Goal: Information Seeking & Learning: Understand process/instructions

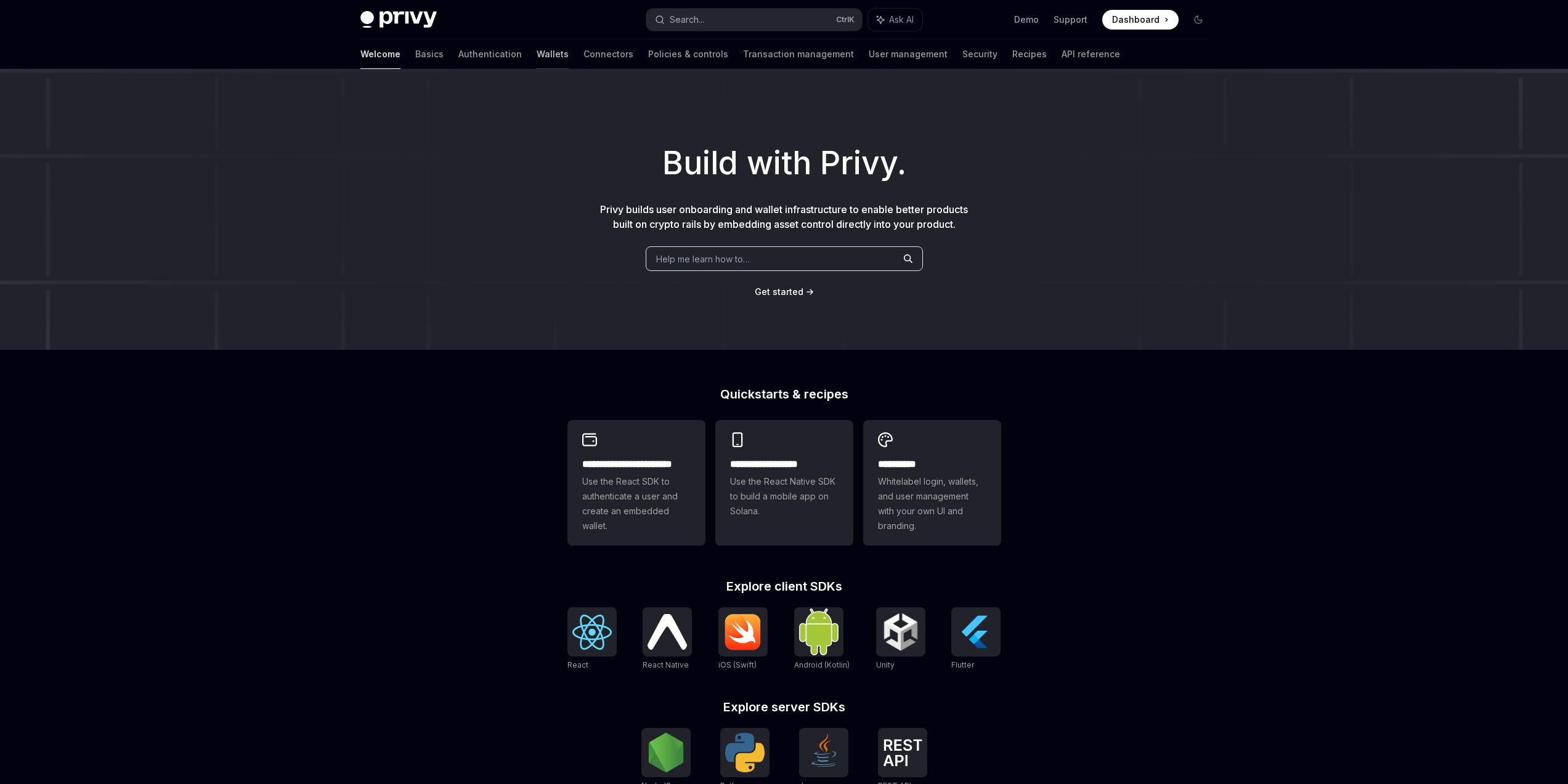
click at [537, 57] on link "Wallets" at bounding box center [552, 55] width 32 height 30
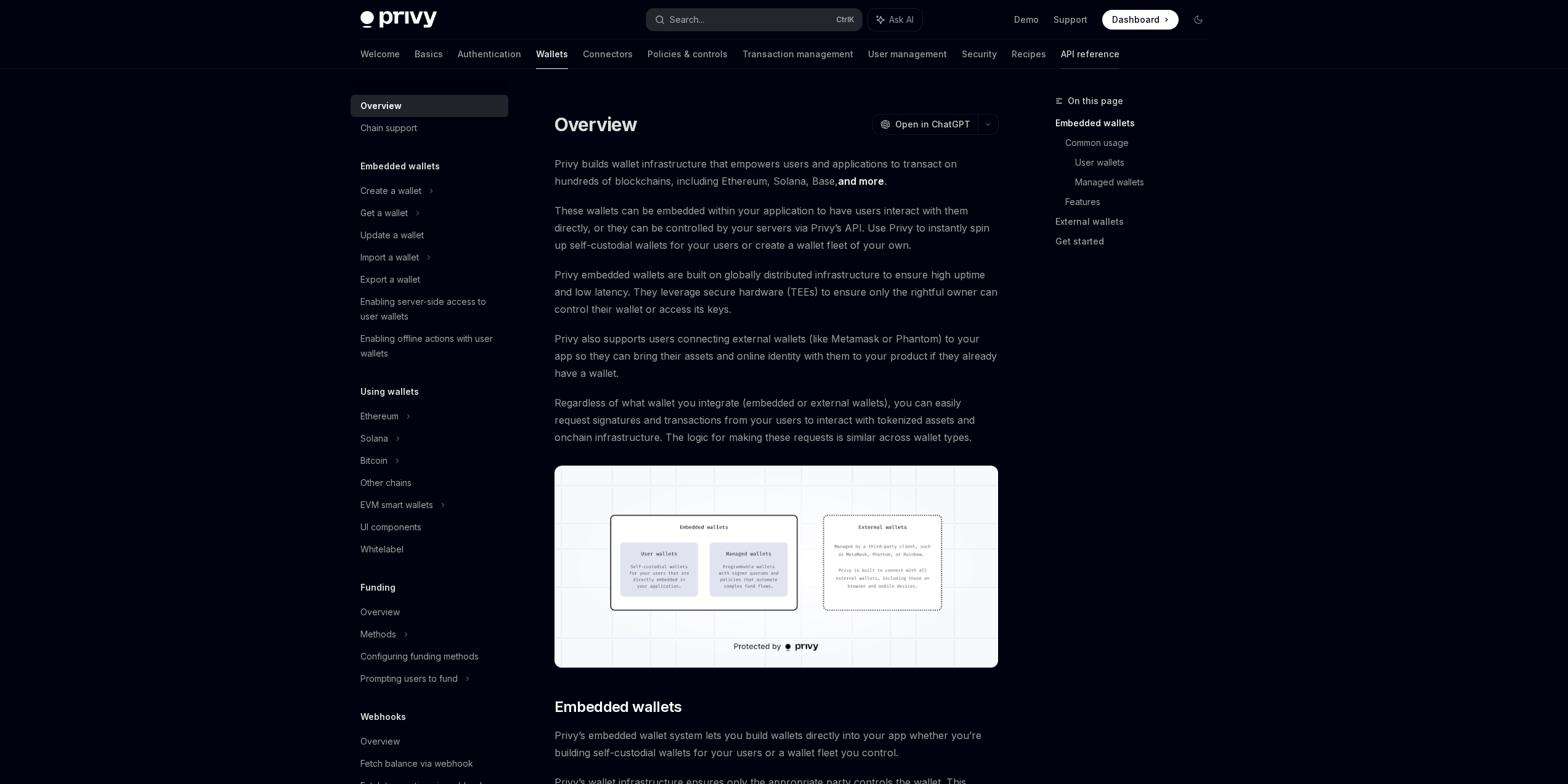
click at [1061, 57] on link "API reference" at bounding box center [1090, 55] width 58 height 30
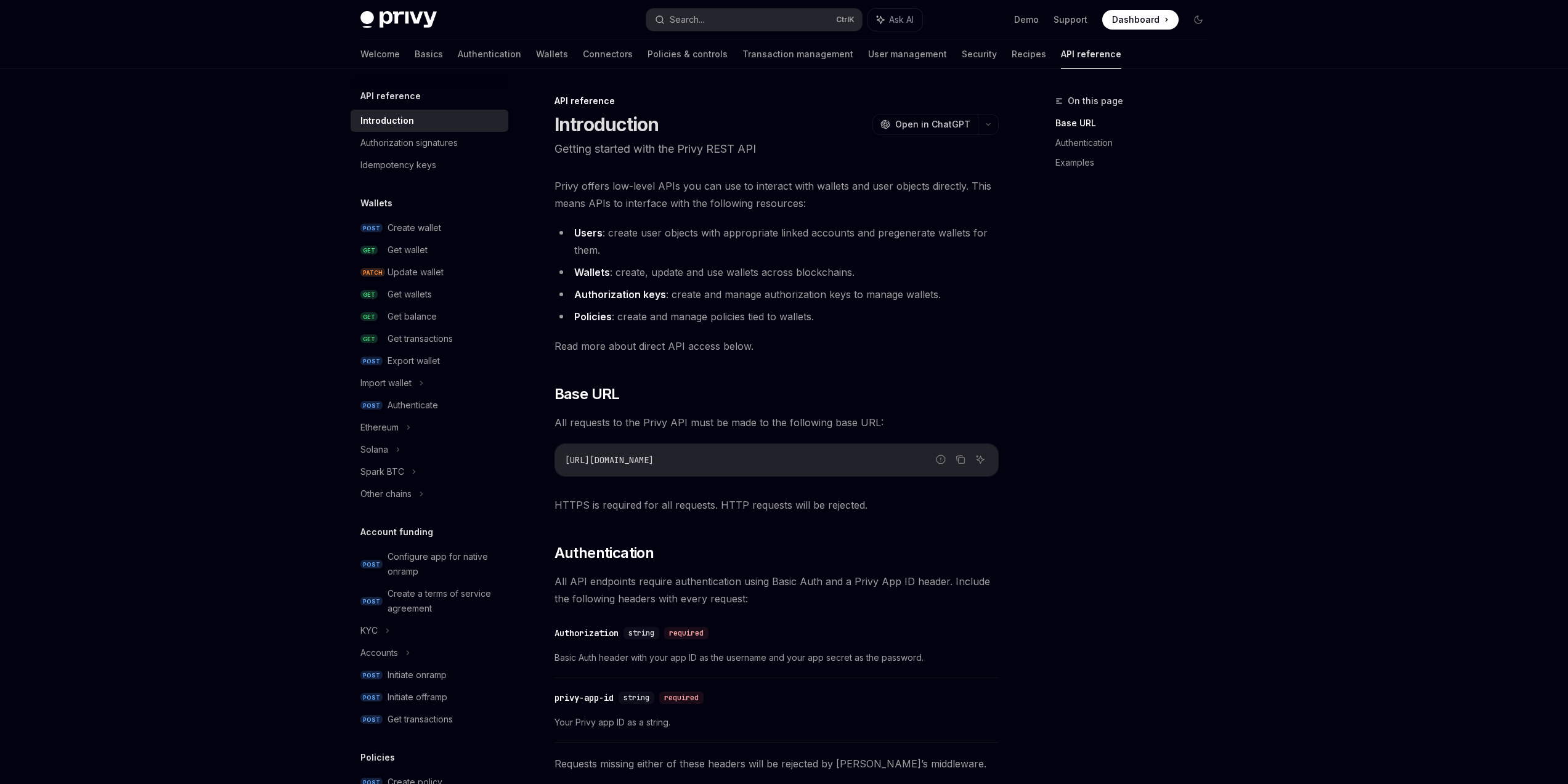
click at [415, 115] on div "Introduction" at bounding box center [431, 120] width 140 height 15
type textarea "*"
click at [737, 24] on button "Search... Ctrl K" at bounding box center [754, 19] width 216 height 22
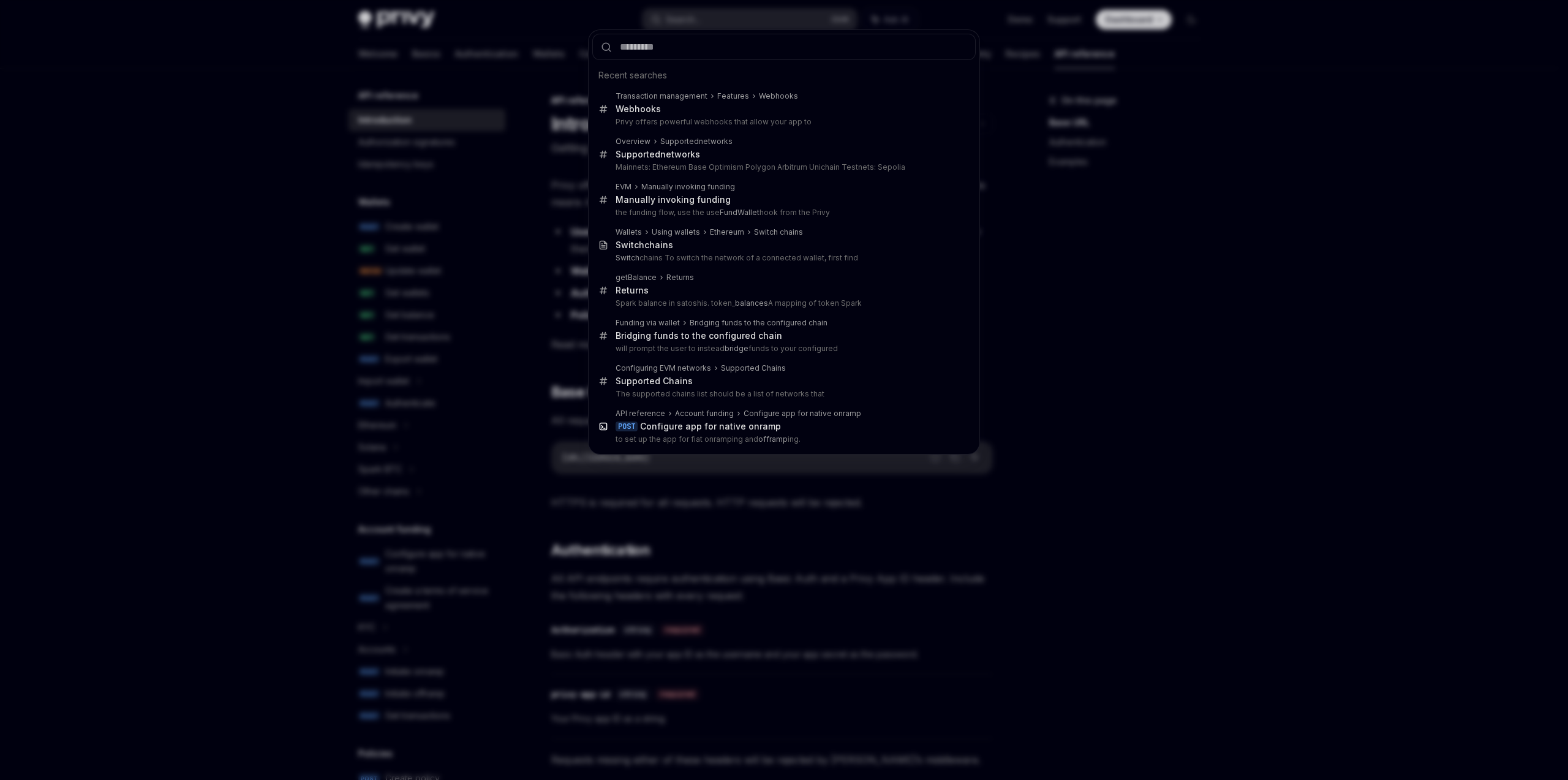
click at [686, 41] on input "text" at bounding box center [784, 47] width 384 height 26
click at [687, 41] on input "text" at bounding box center [784, 47] width 384 height 26
click at [1243, 368] on div "Recent searches Transaction management Features Webhooks Webhook s Privy offers…" at bounding box center [784, 390] width 1568 height 780
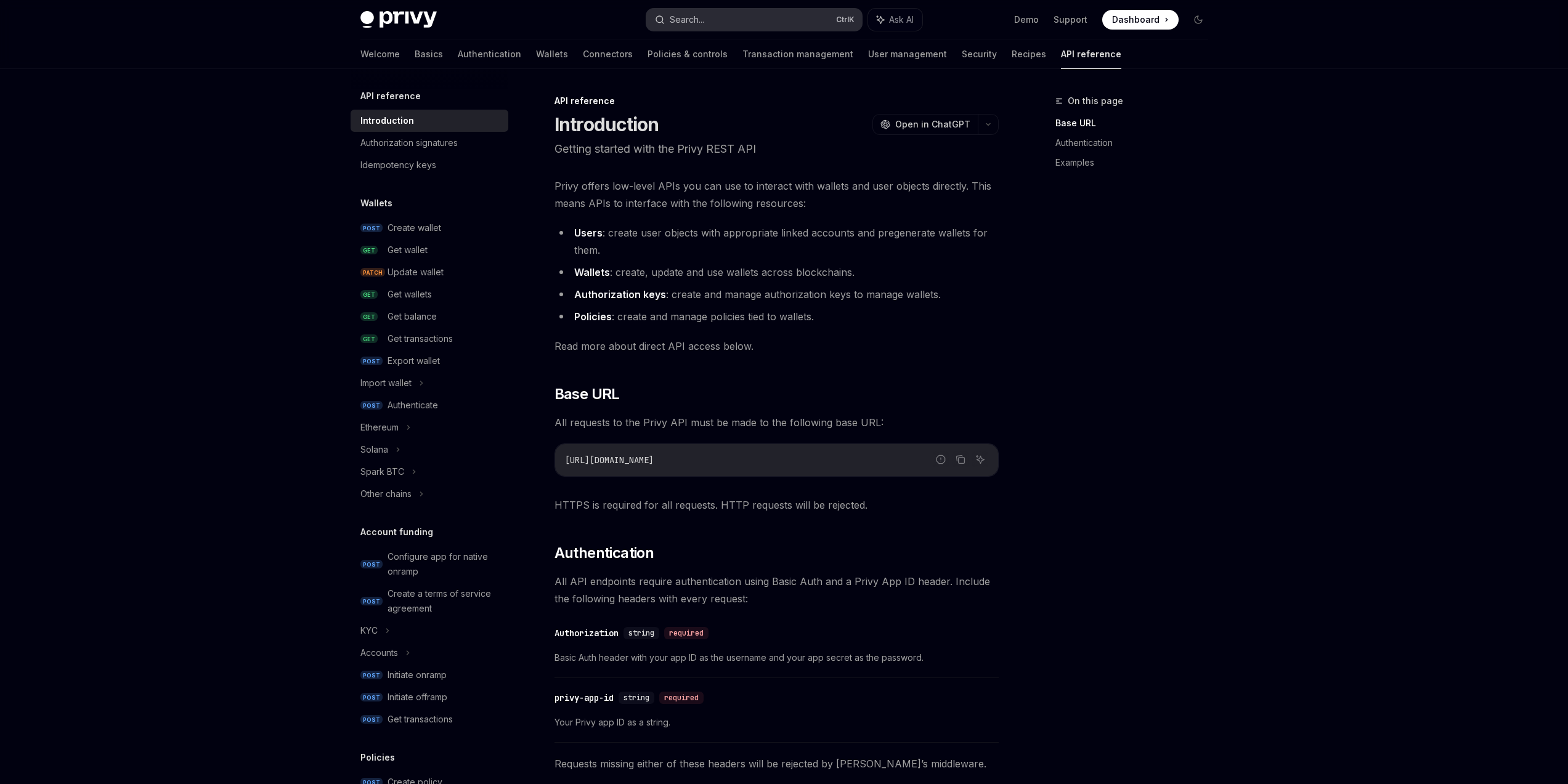
click at [778, 25] on button "Search... Ctrl K" at bounding box center [754, 19] width 216 height 22
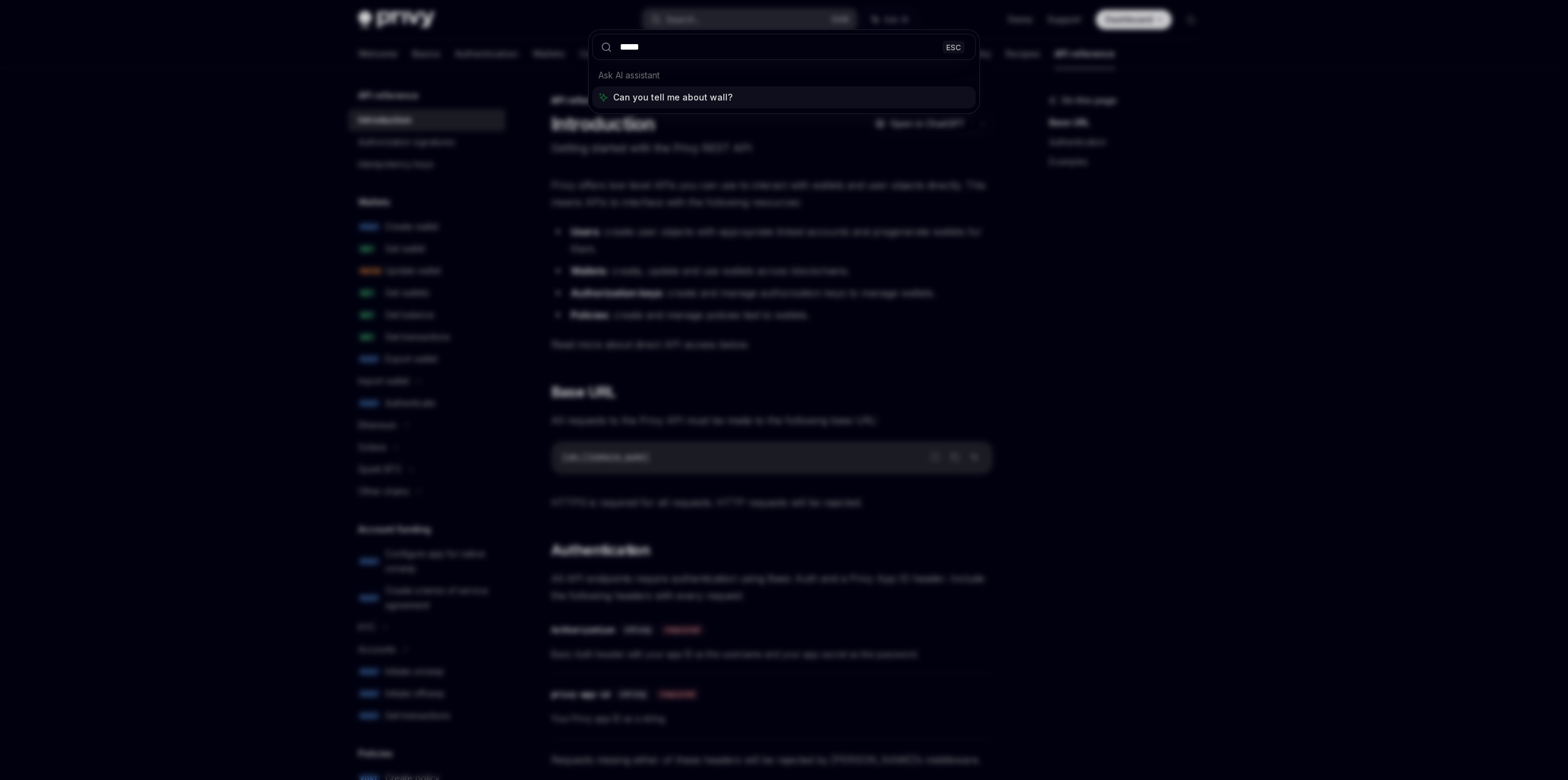
type input "******"
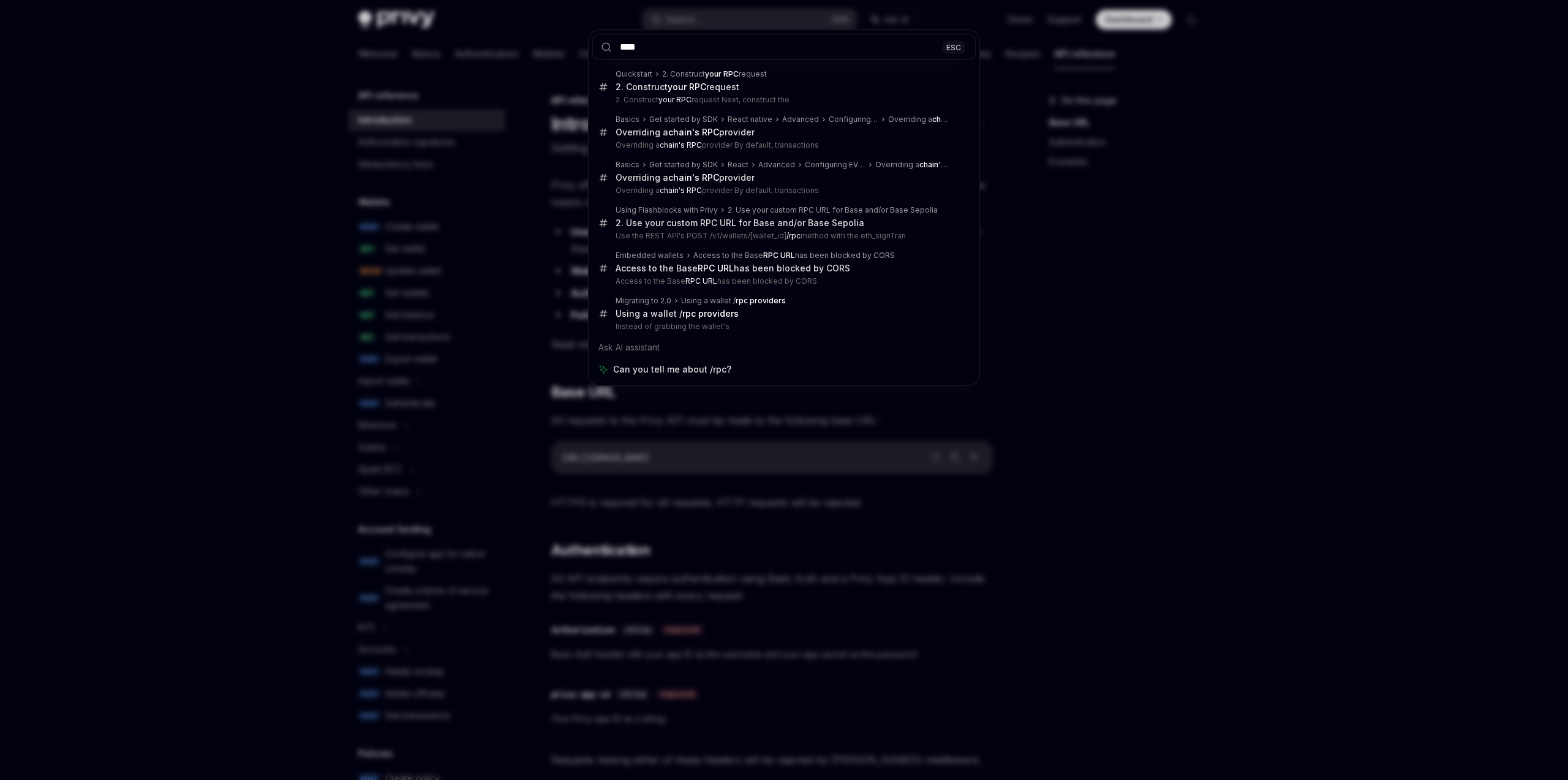
type input "****"
click at [1162, 260] on div "**** ESC Quickstart 2. Construct your RPC request 2. Construct your RPC request…" at bounding box center [784, 390] width 1568 height 780
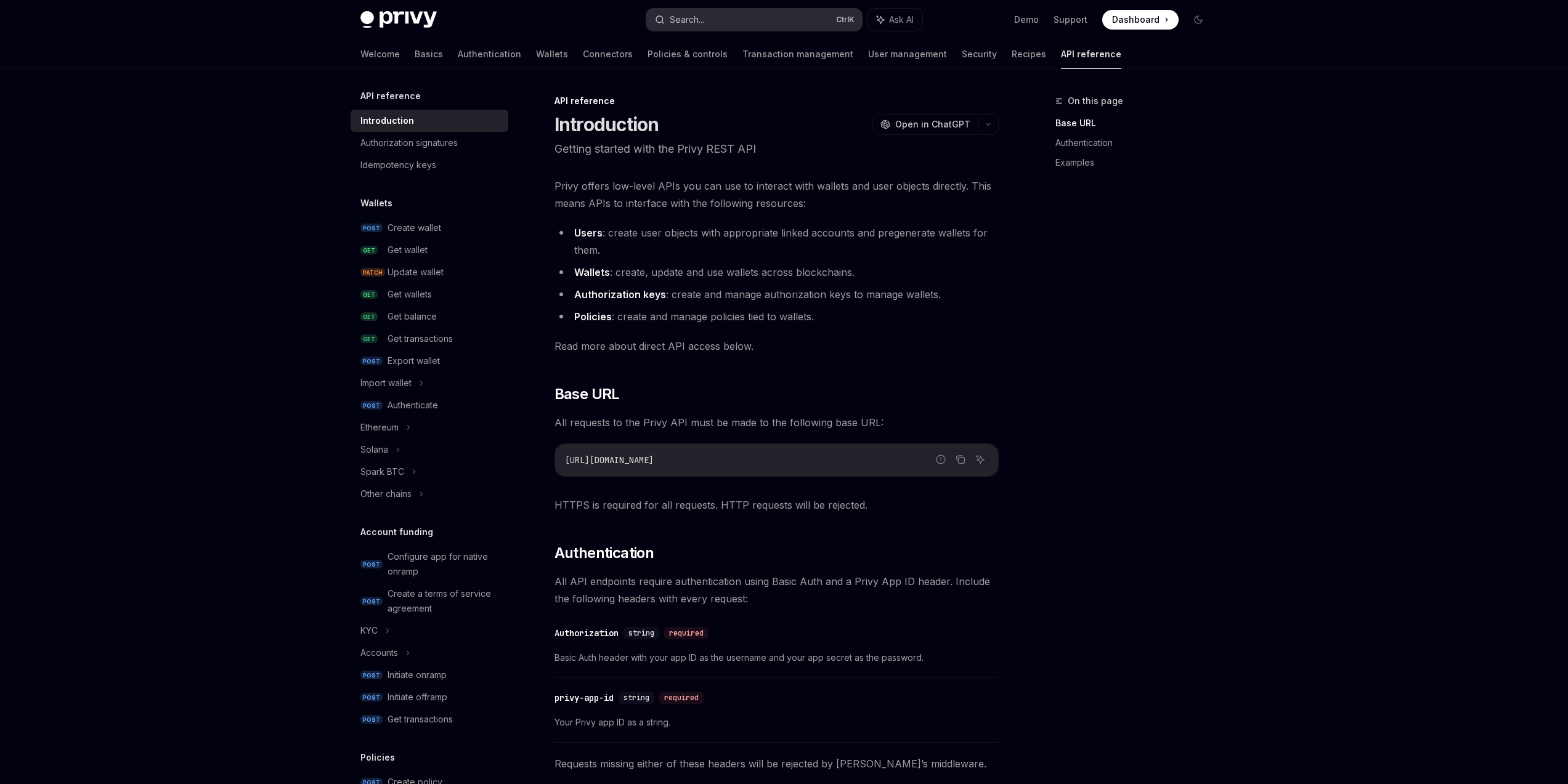
click at [717, 17] on button "Search... Ctrl K" at bounding box center [754, 19] width 216 height 22
click at [1061, 57] on link "API reference" at bounding box center [1091, 55] width 60 height 30
click at [431, 427] on div "Ethereum" at bounding box center [429, 427] width 158 height 22
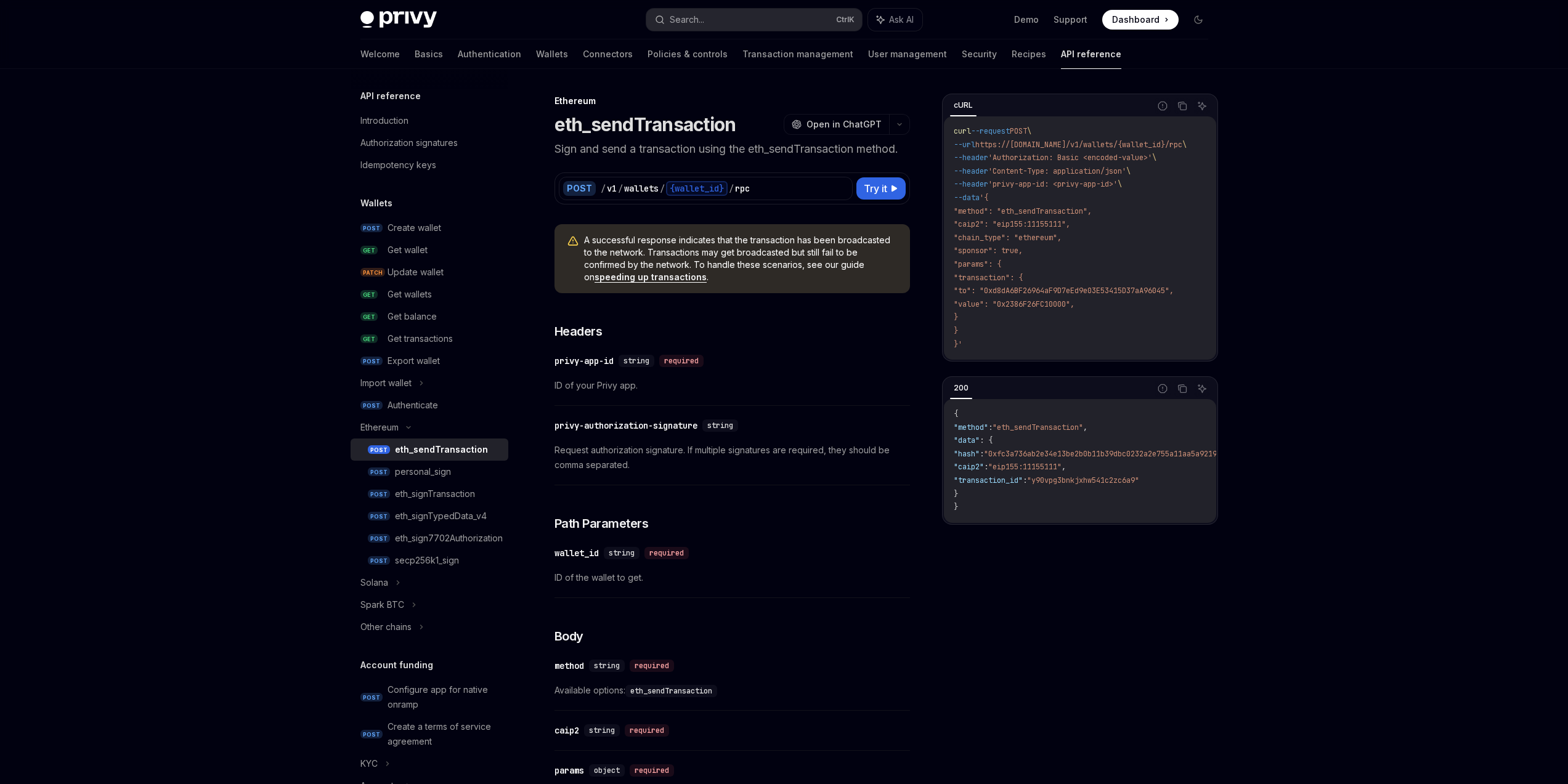
click at [433, 453] on div "eth_sendTransaction" at bounding box center [441, 449] width 93 height 15
drag, startPoint x: 576, startPoint y: 145, endPoint x: 778, endPoint y: 144, distance: 202.0
click at [719, 140] on p "Sign and send a transaction using the eth_sendTransaction method." at bounding box center [732, 149] width 355 height 18
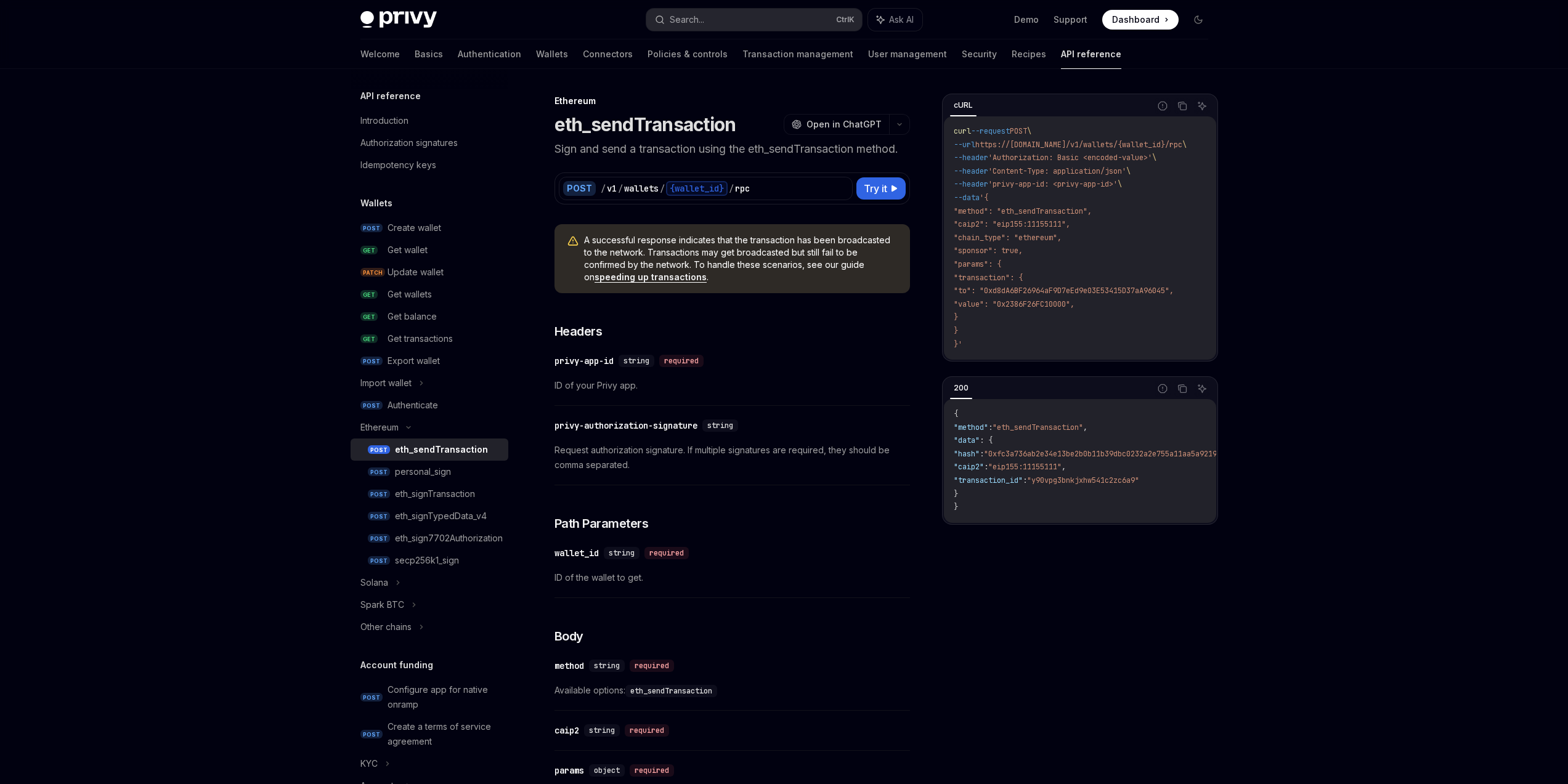
click at [779, 144] on p "Sign and send a transaction using the eth_sendTransaction method." at bounding box center [732, 149] width 355 height 18
drag, startPoint x: 571, startPoint y: 239, endPoint x: 768, endPoint y: 272, distance: 199.7
click at [746, 267] on div "A successful response indicates that the transaction has been broadcasted to th…" at bounding box center [732, 259] width 355 height 69
click at [768, 272] on span "A successful response indicates that the transaction has been broadcasted to th…" at bounding box center [741, 259] width 314 height 49
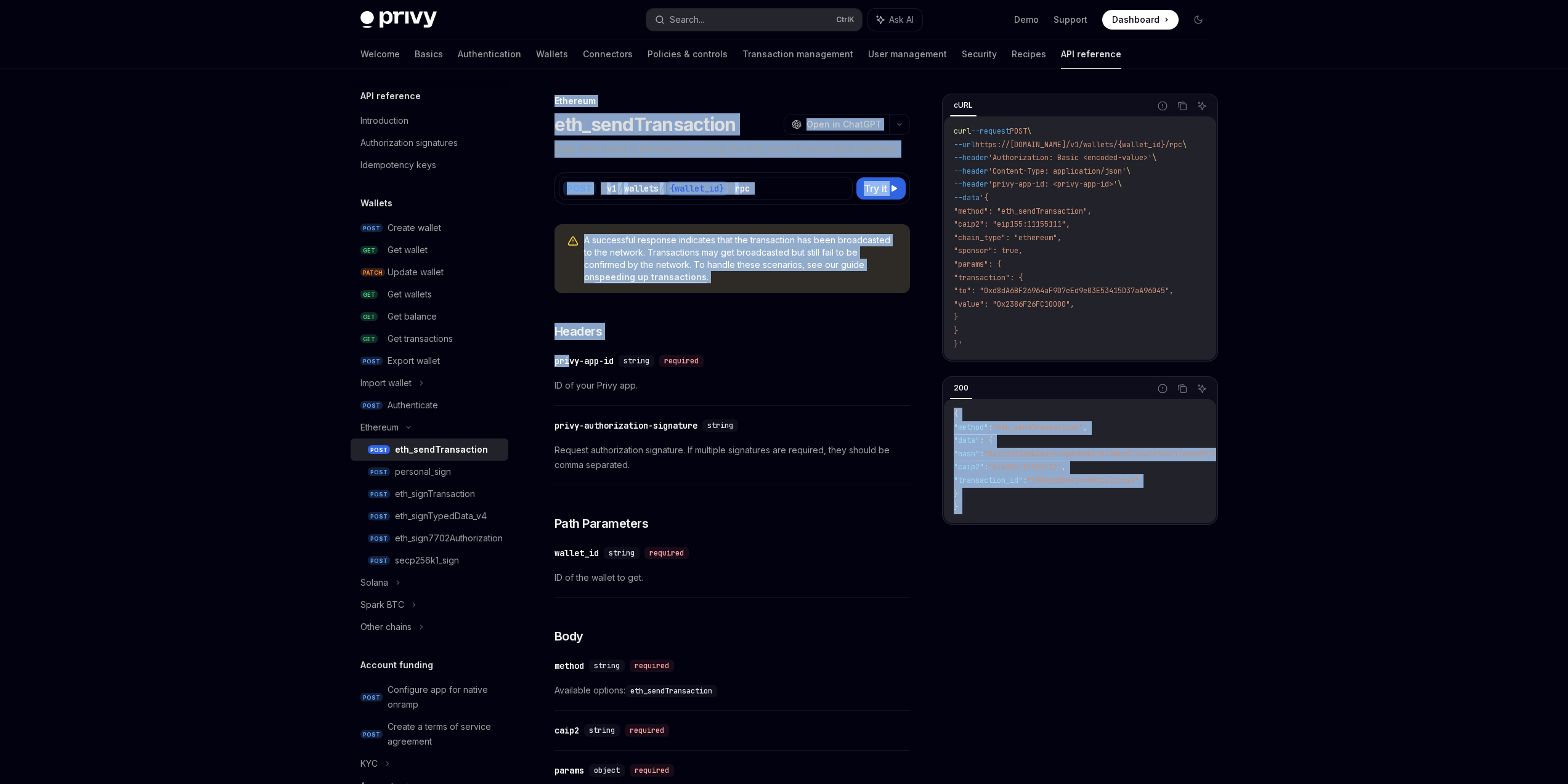
drag, startPoint x: 572, startPoint y: 362, endPoint x: 1407, endPoint y: 471, distance: 842.1
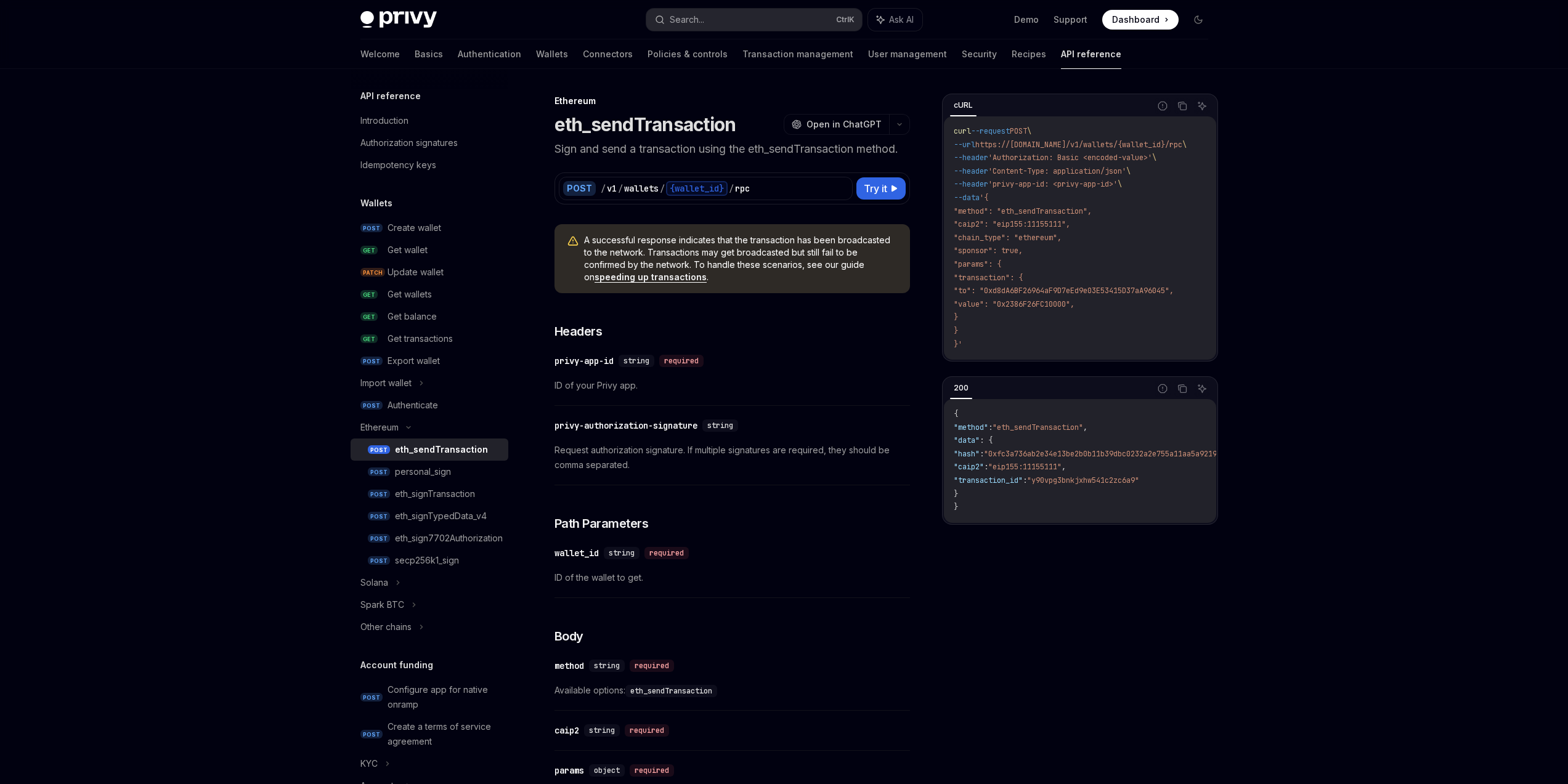
click at [415, 50] on link "Basics" at bounding box center [429, 55] width 29 height 30
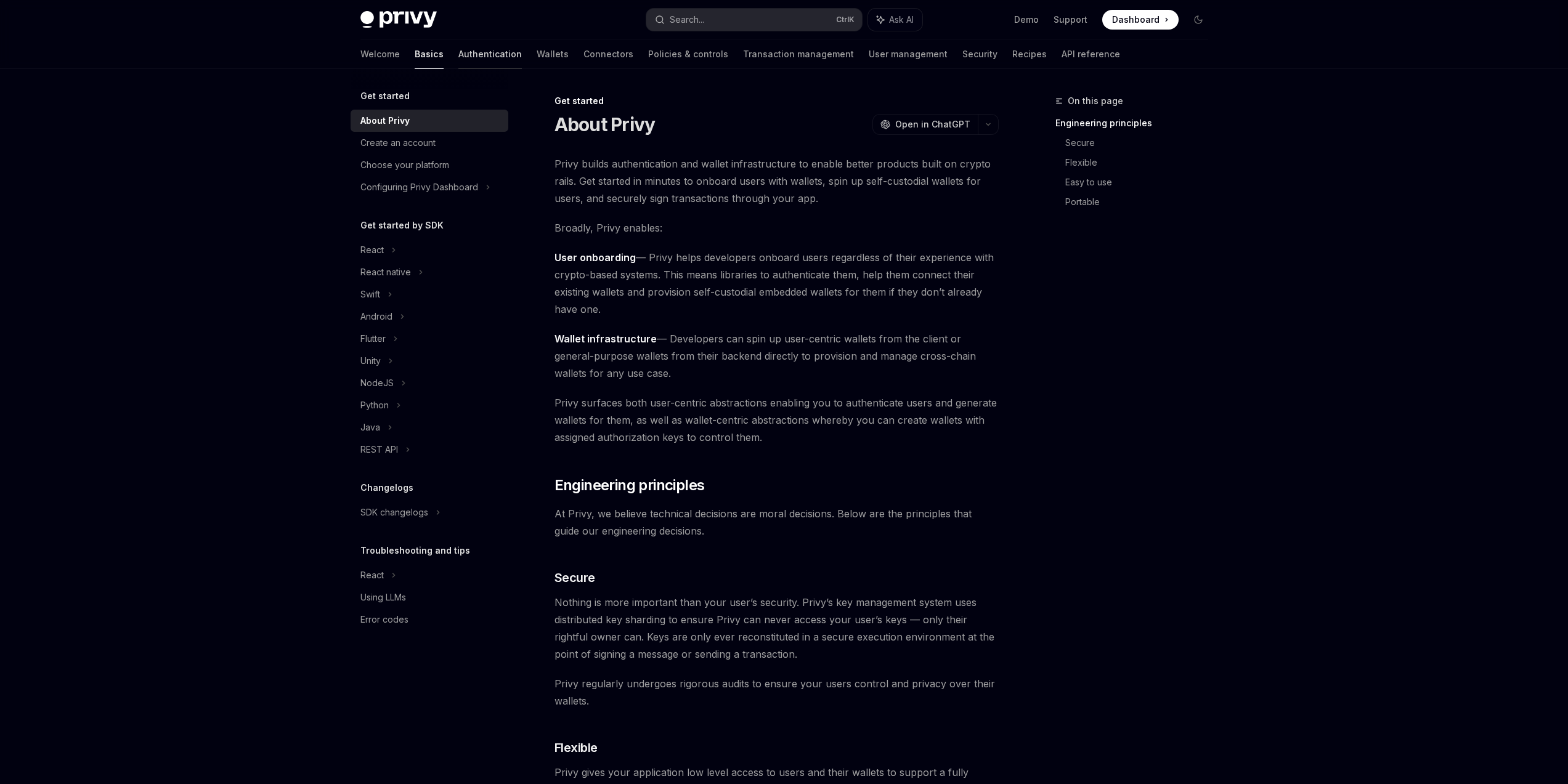
click at [458, 58] on link "Authentication" at bounding box center [490, 55] width 64 height 30
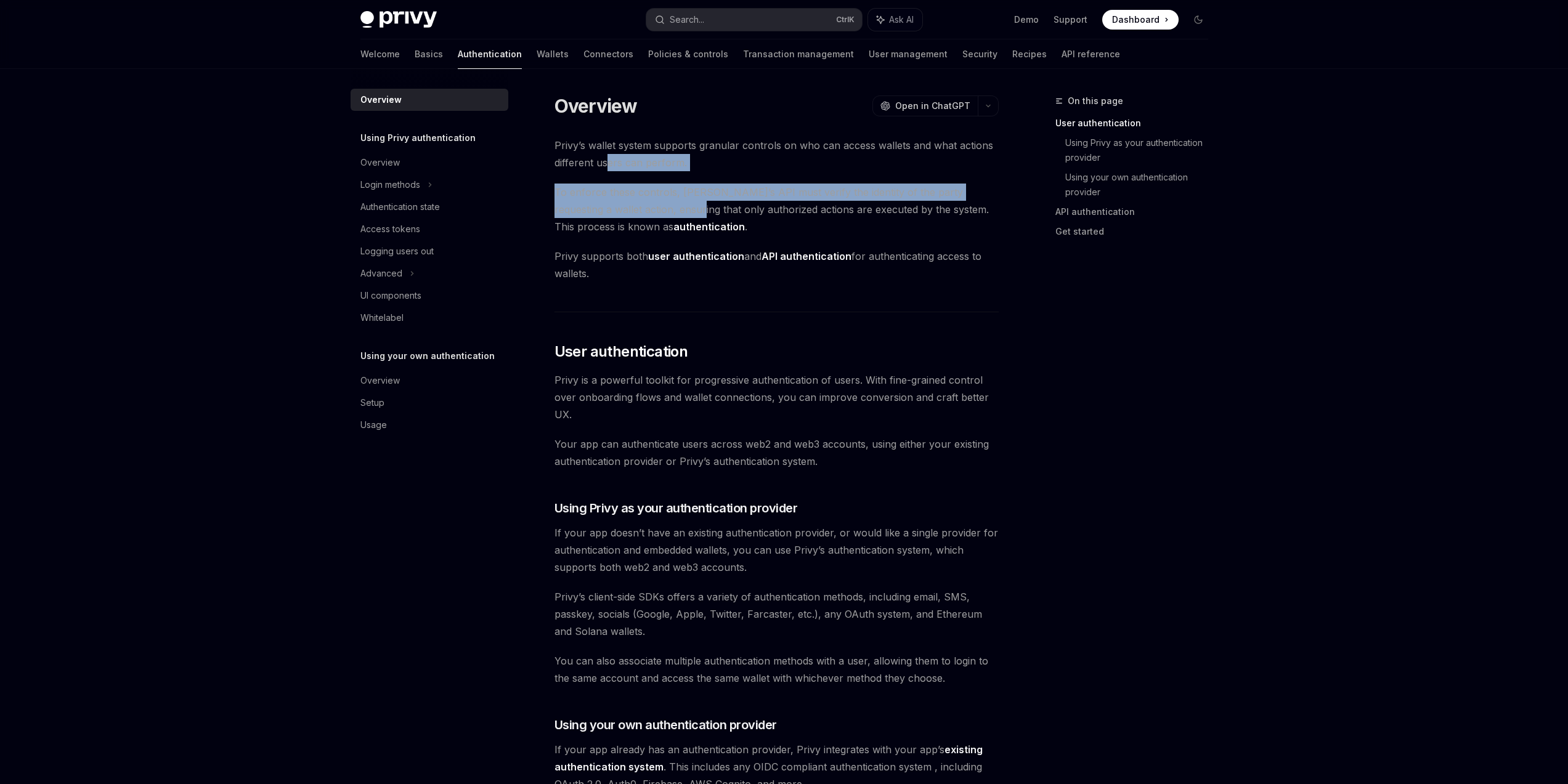
drag, startPoint x: 608, startPoint y: 160, endPoint x: 723, endPoint y: 324, distance: 200.3
click at [707, 297] on div "Privy’s wallet system supports granular controls on who can access wallets and …" at bounding box center [777, 750] width 444 height 1226
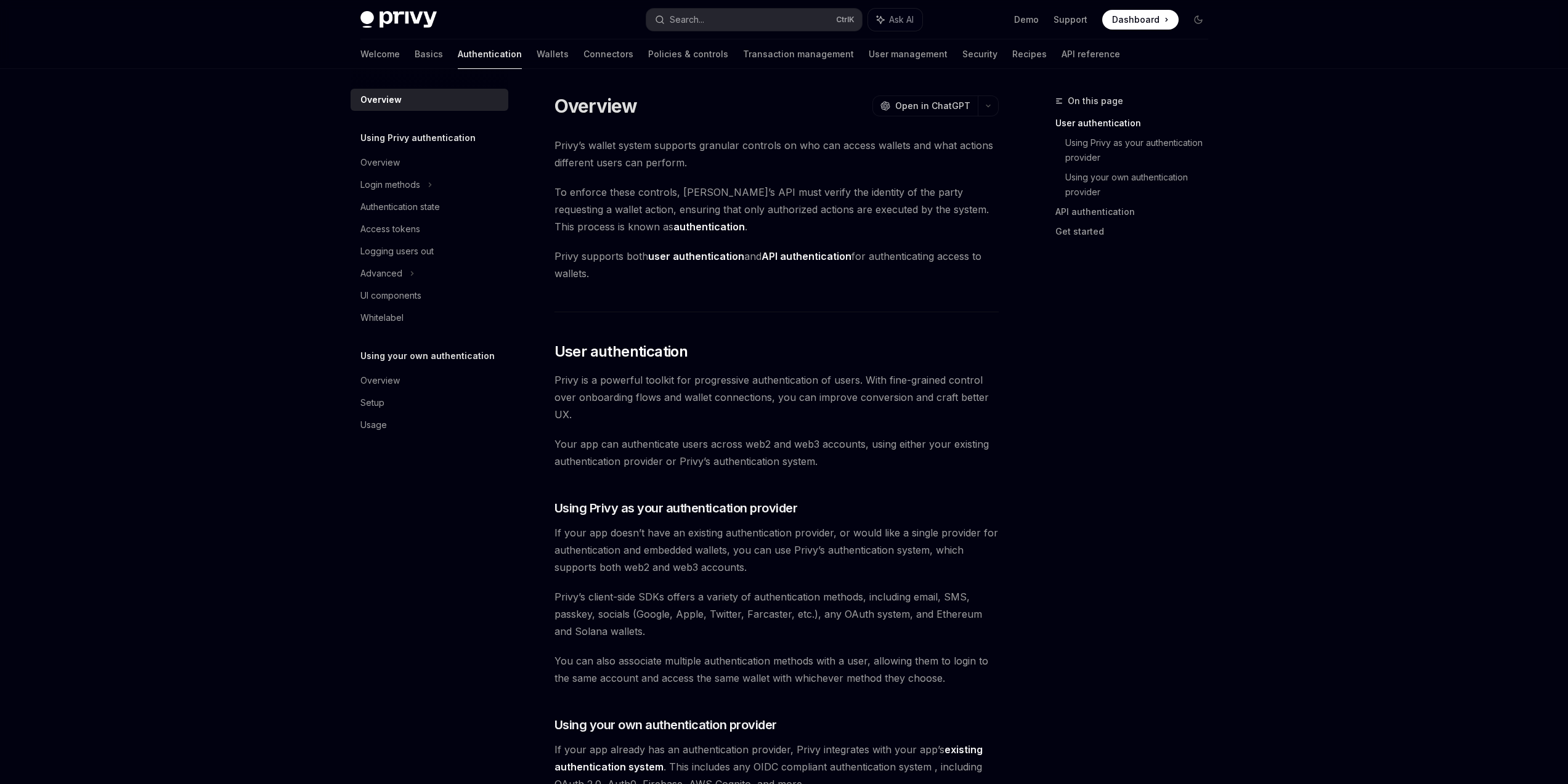
drag, startPoint x: 1037, startPoint y: 448, endPoint x: 1025, endPoint y: 448, distance: 12.0
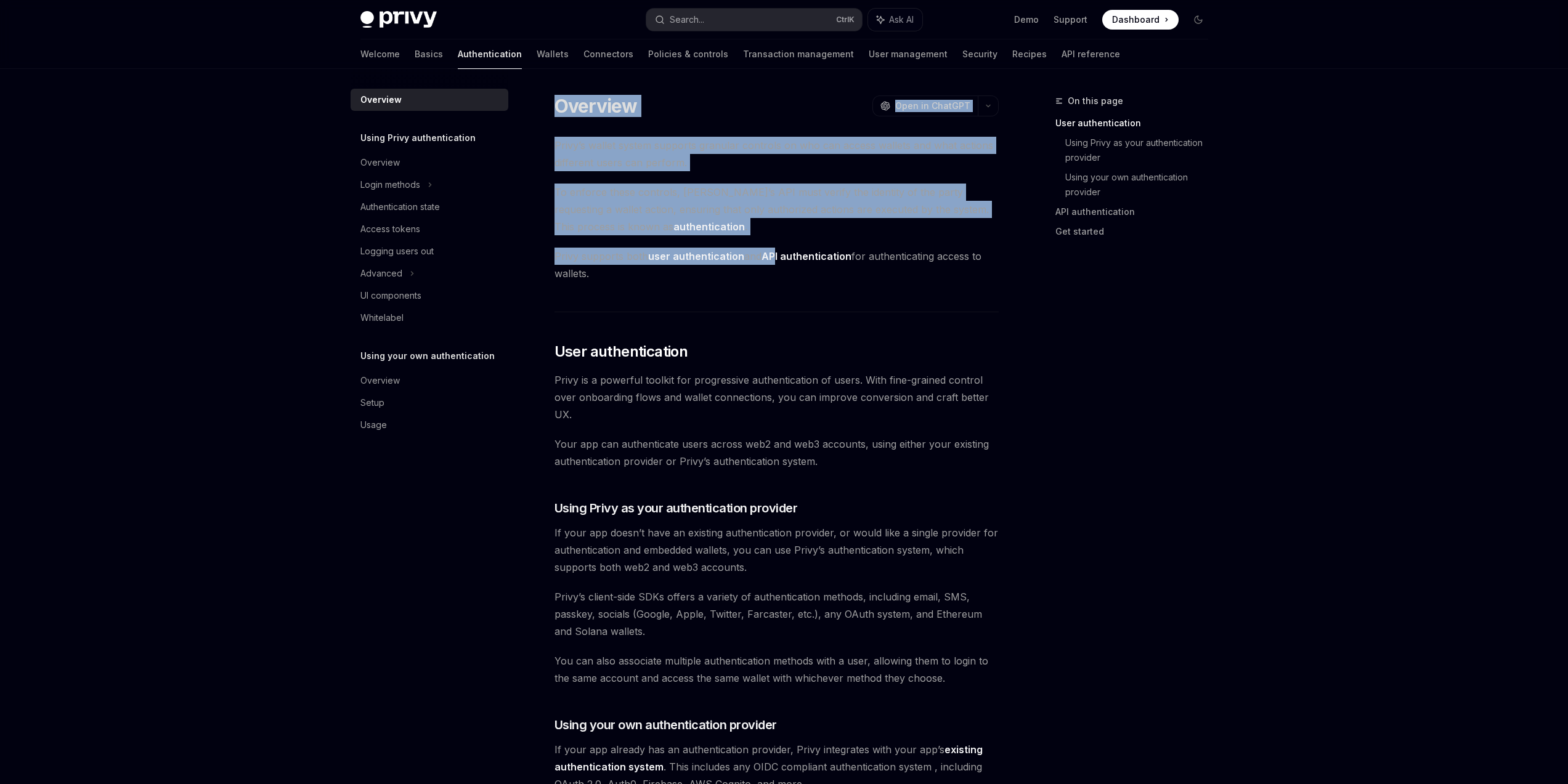
drag, startPoint x: 968, startPoint y: 388, endPoint x: 652, endPoint y: 168, distance: 385.0
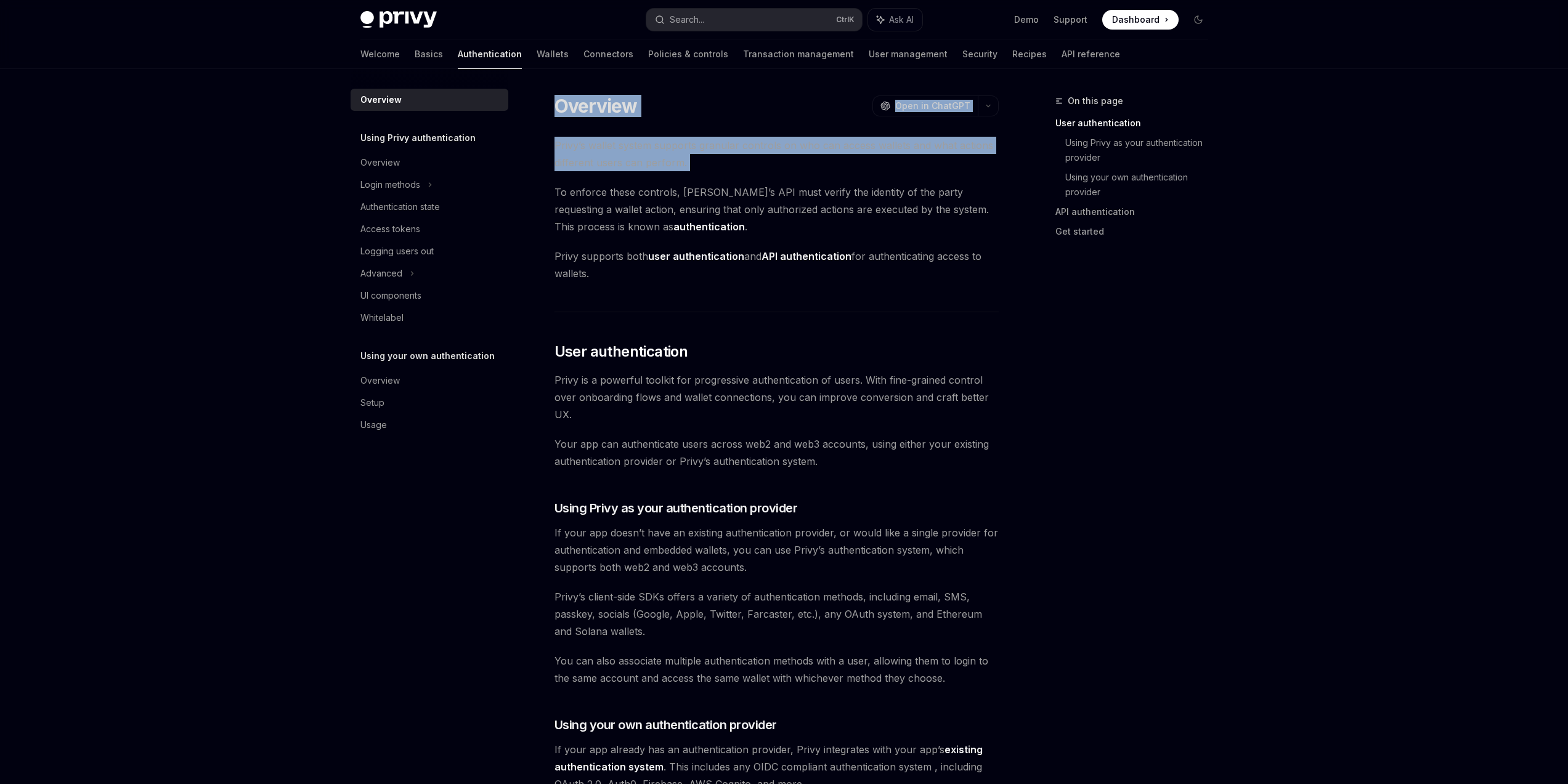
click at [1125, 350] on div "On this page User authentication Using Privy as your authentication provider Us…" at bounding box center [1124, 438] width 187 height 690
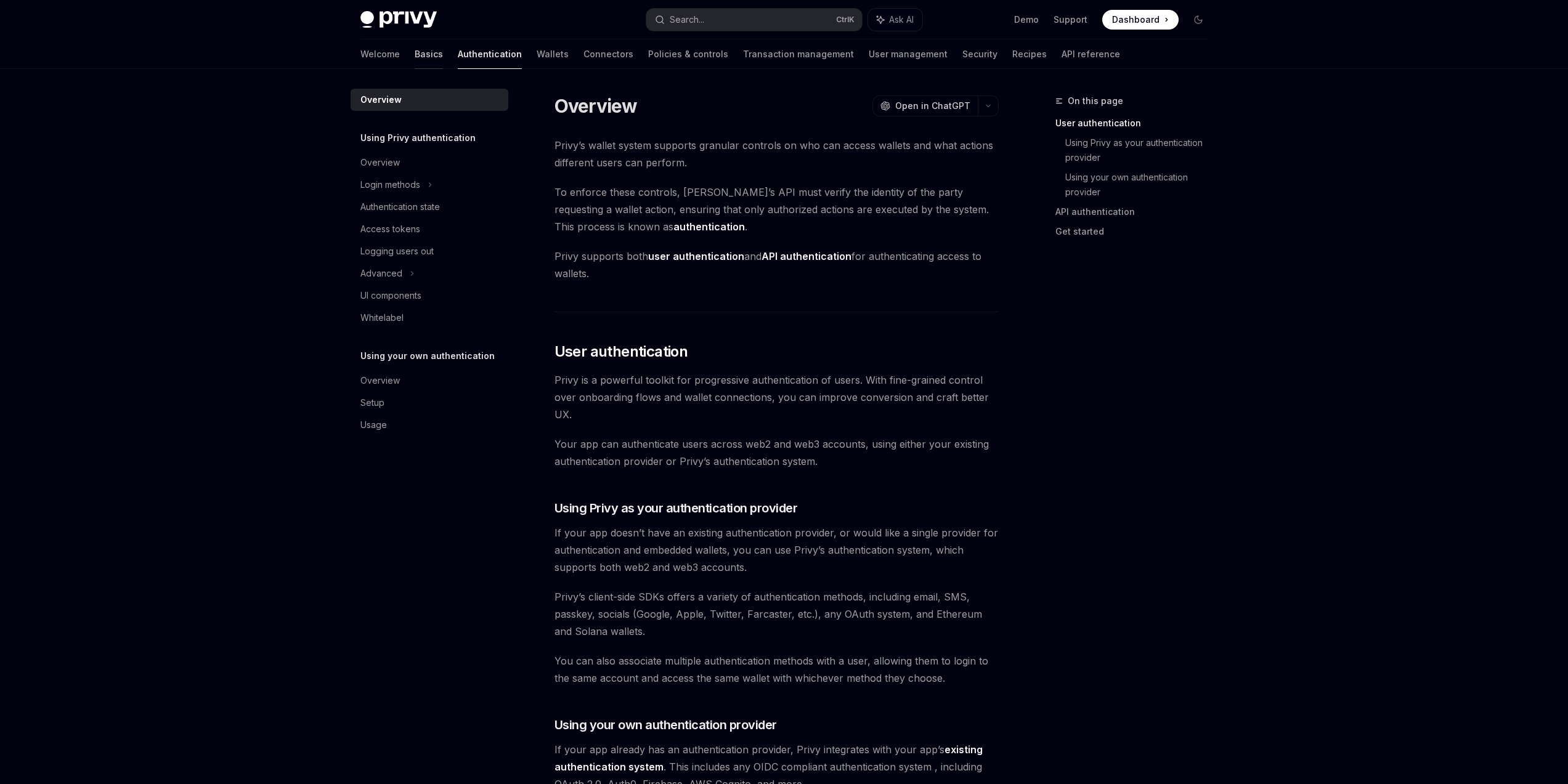
click at [415, 53] on link "Basics" at bounding box center [429, 55] width 29 height 30
type textarea "*"
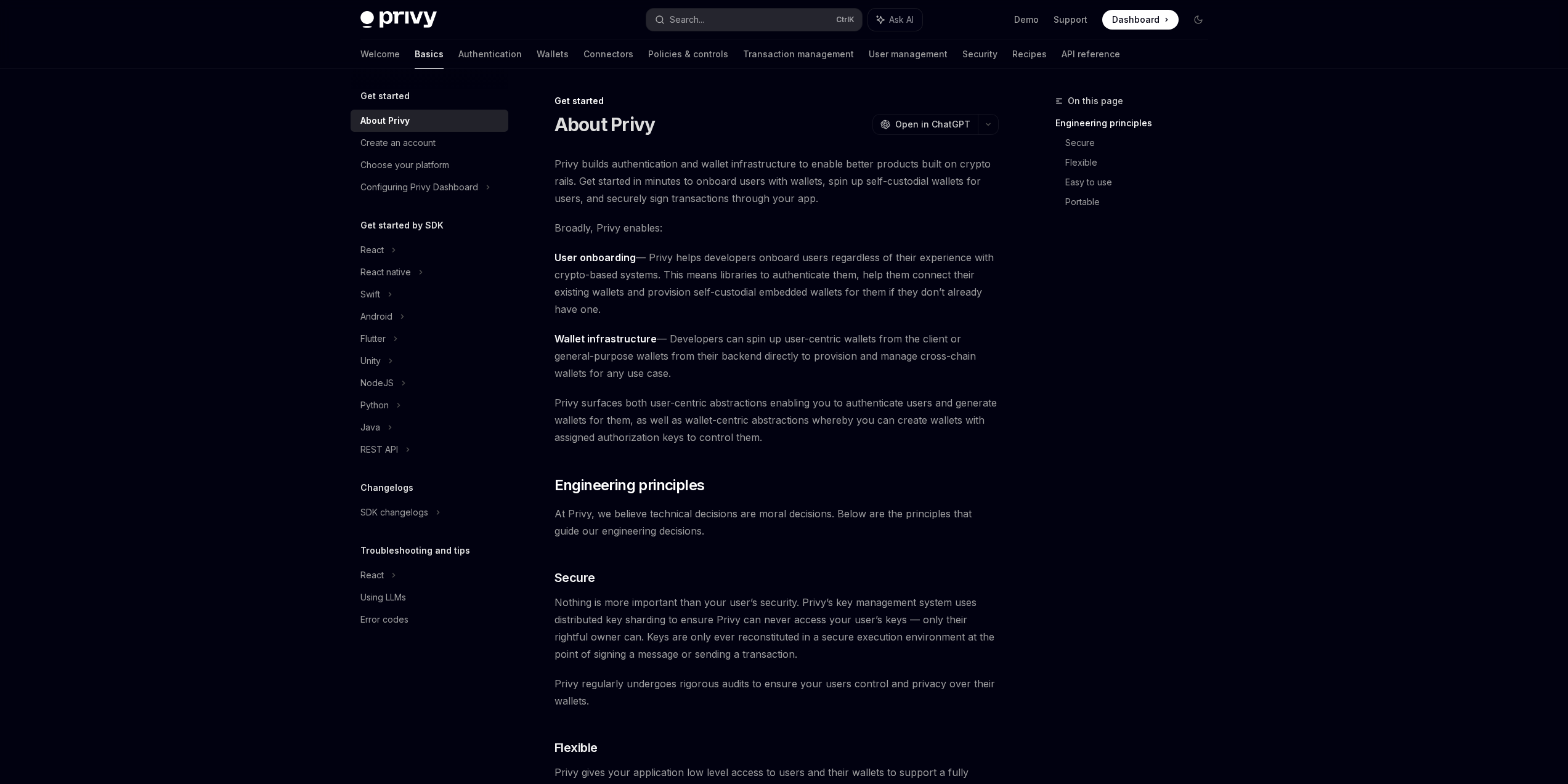
click at [707, 26] on button "Search... Ctrl K" at bounding box center [754, 19] width 216 height 22
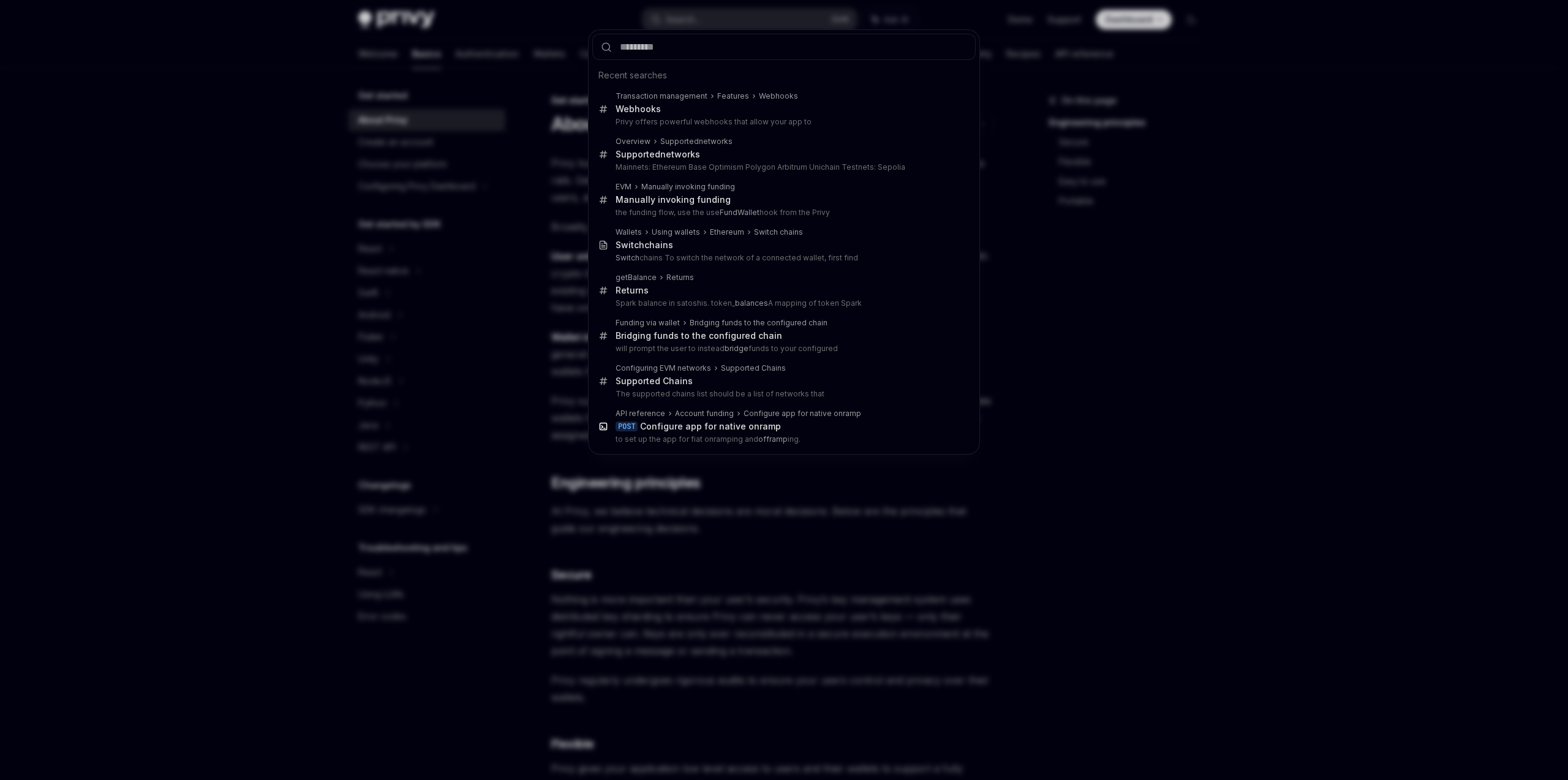
click at [695, 45] on input "text" at bounding box center [784, 47] width 384 height 26
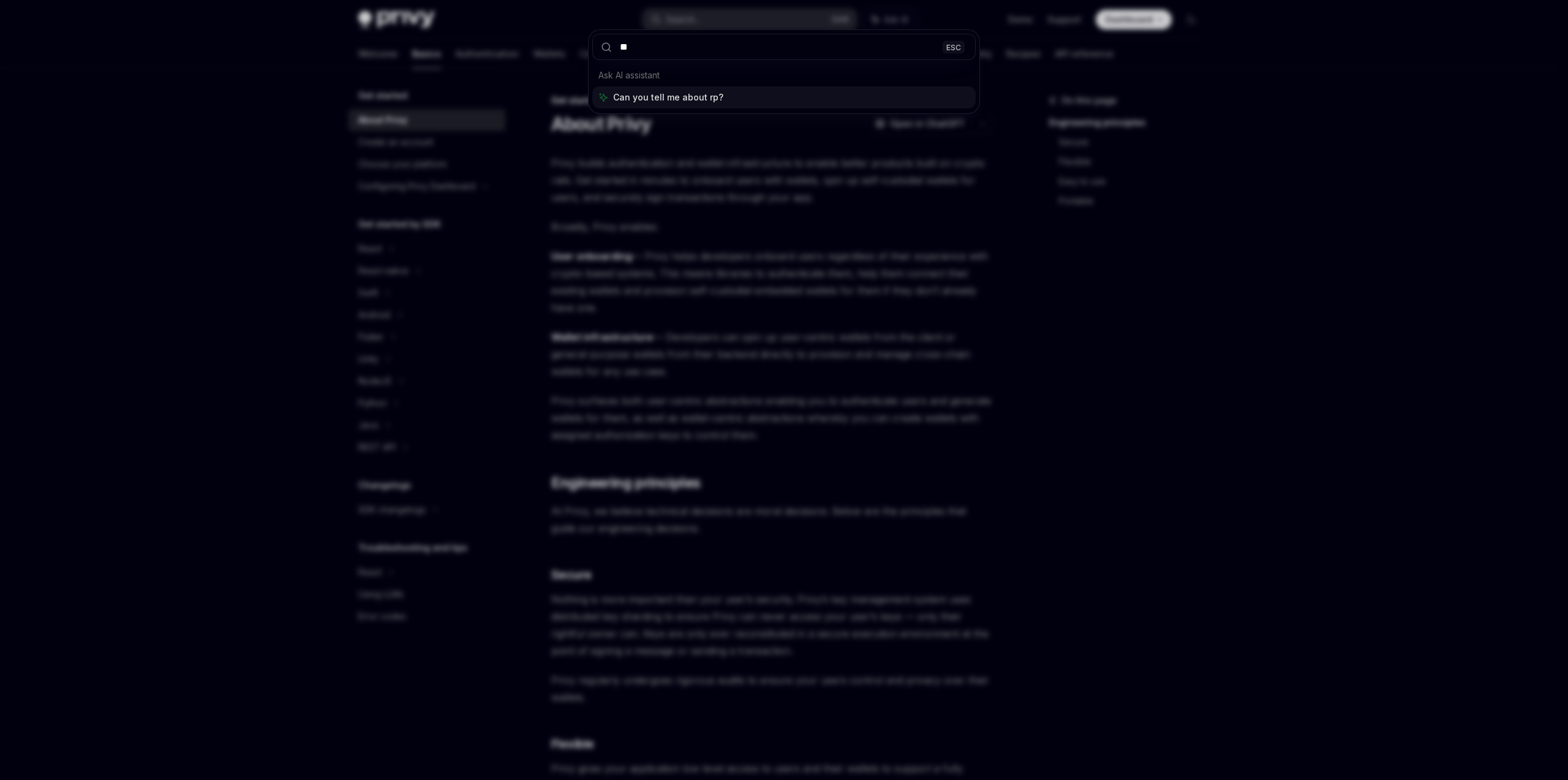
type input "***"
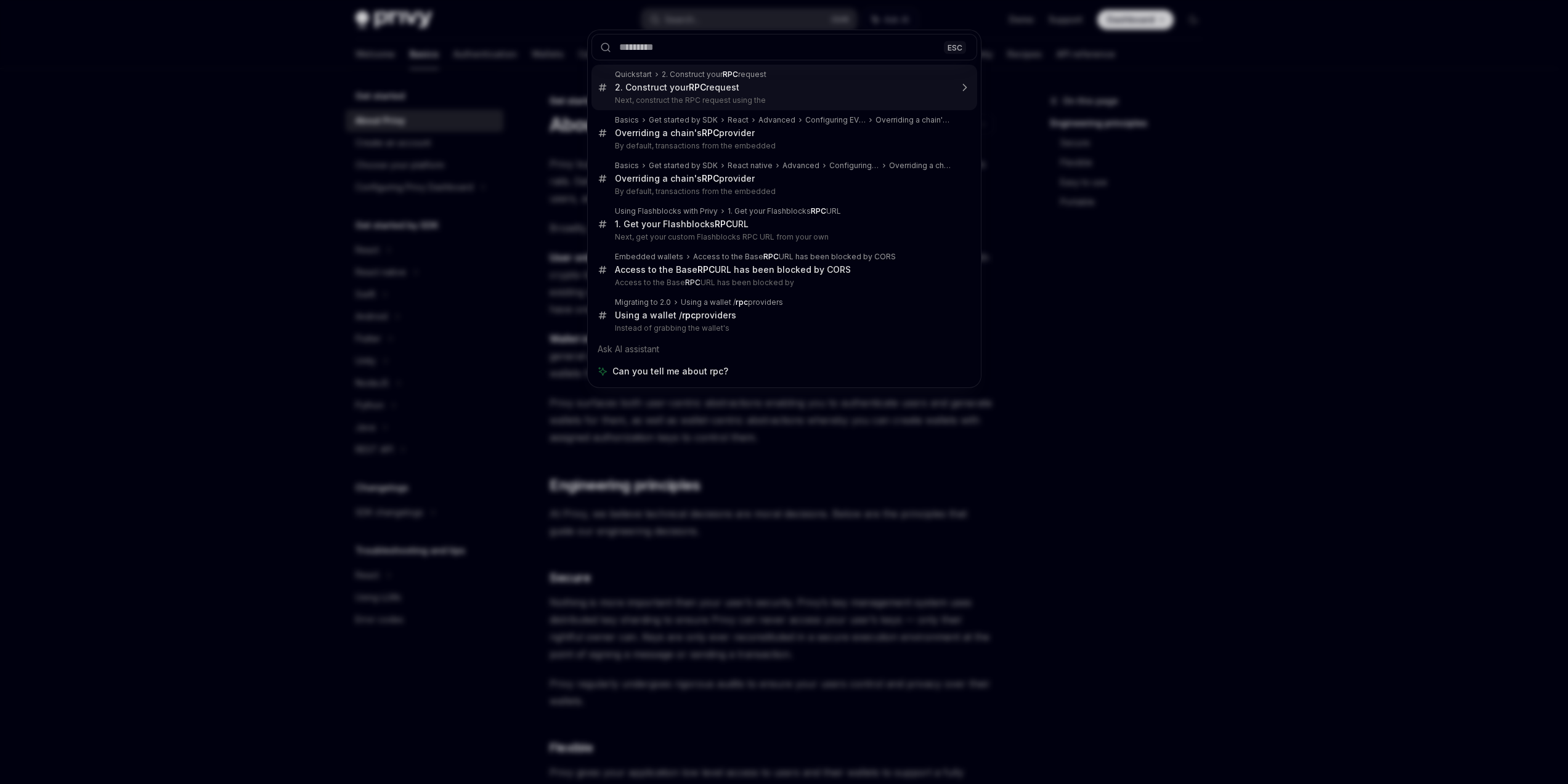
scroll to position [2258, 0]
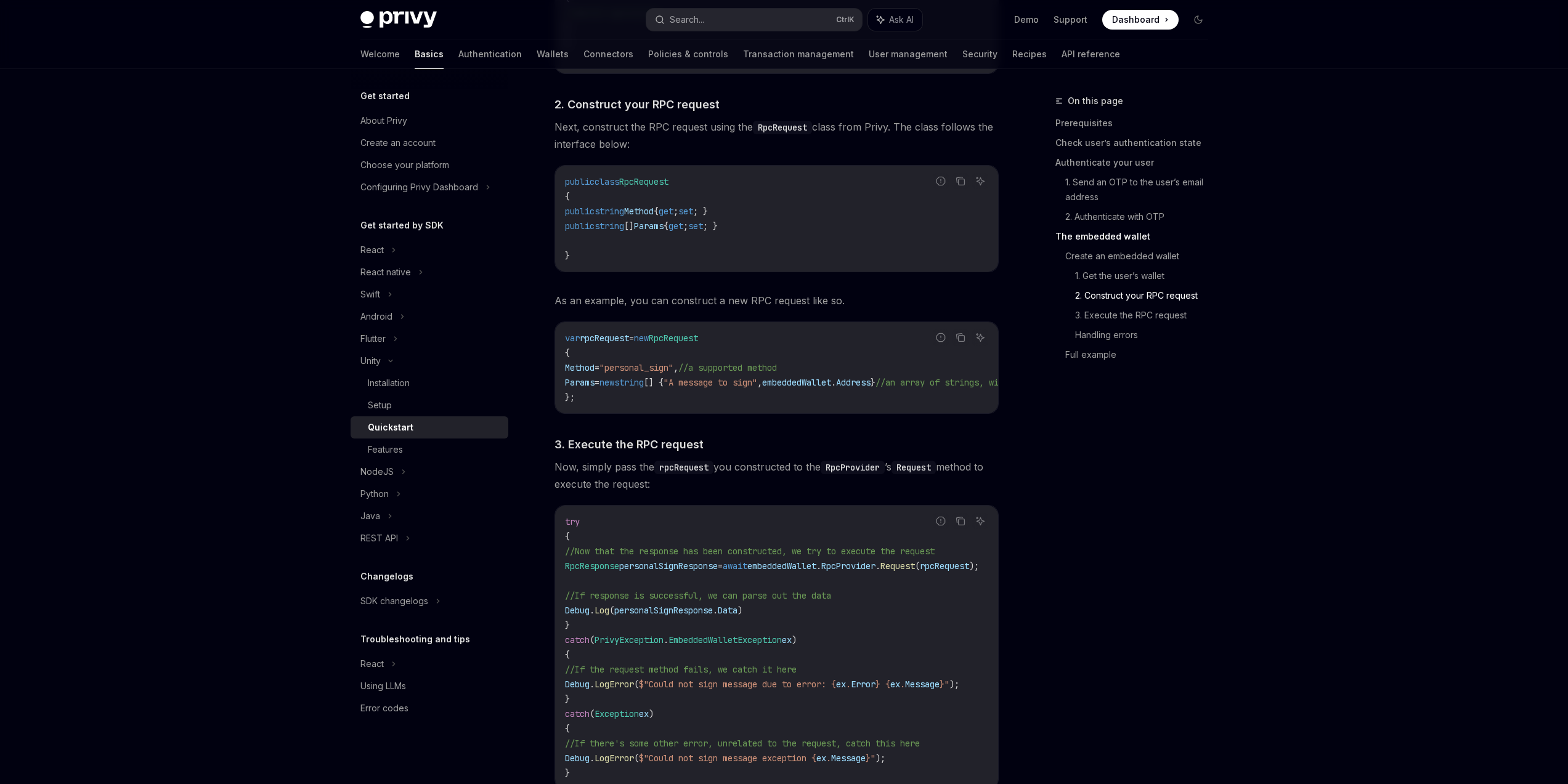
click at [1077, 413] on div "On this page Prerequisites Check user’s authentication state Authenticate your …" at bounding box center [1124, 438] width 187 height 690
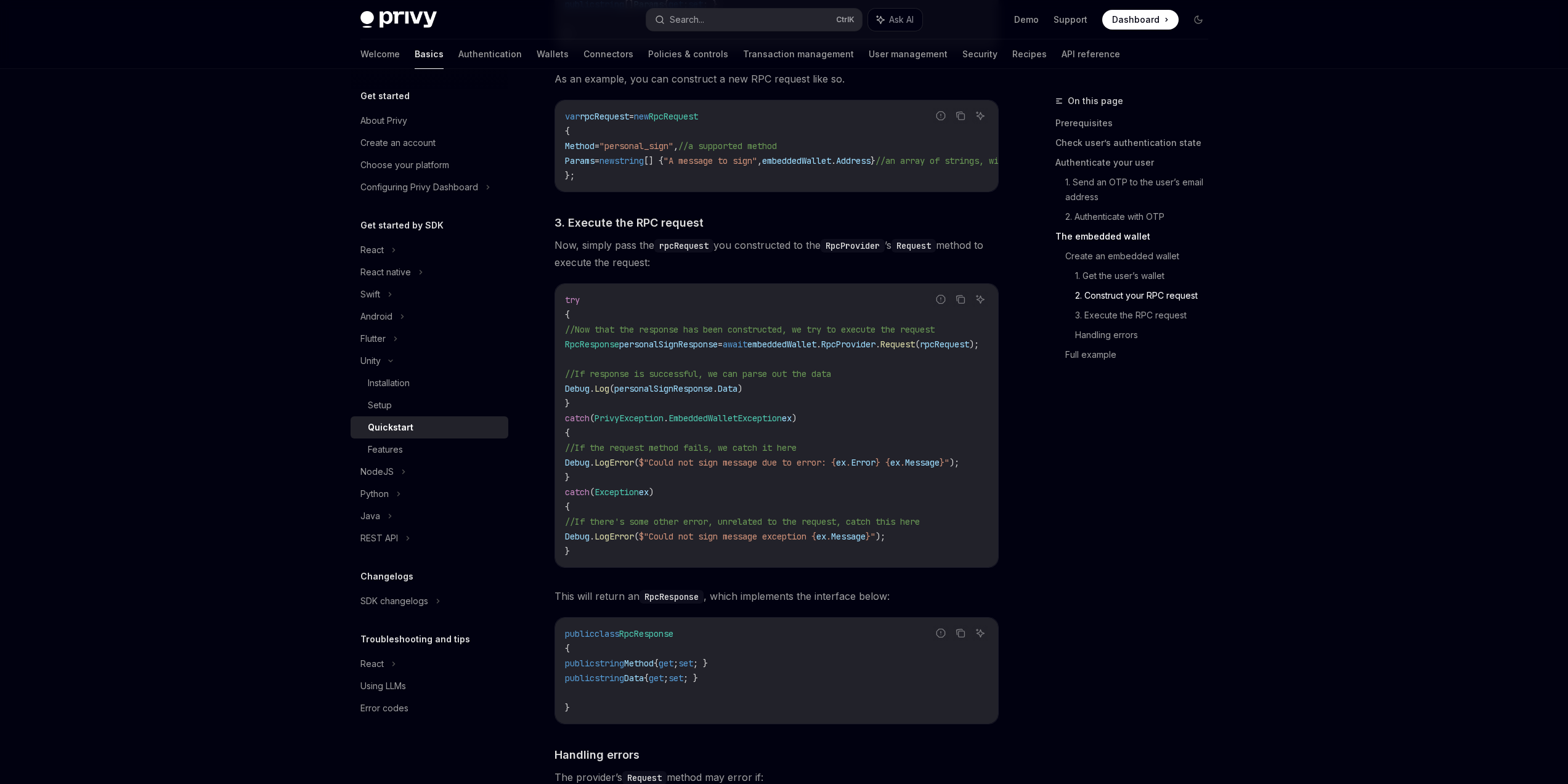
drag, startPoint x: 832, startPoint y: 563, endPoint x: 962, endPoint y: 570, distance: 130.2
click at [962, 567] on div "try { //Now that the response has been constructed, we try to execute the reque…" at bounding box center [777, 425] width 443 height 283
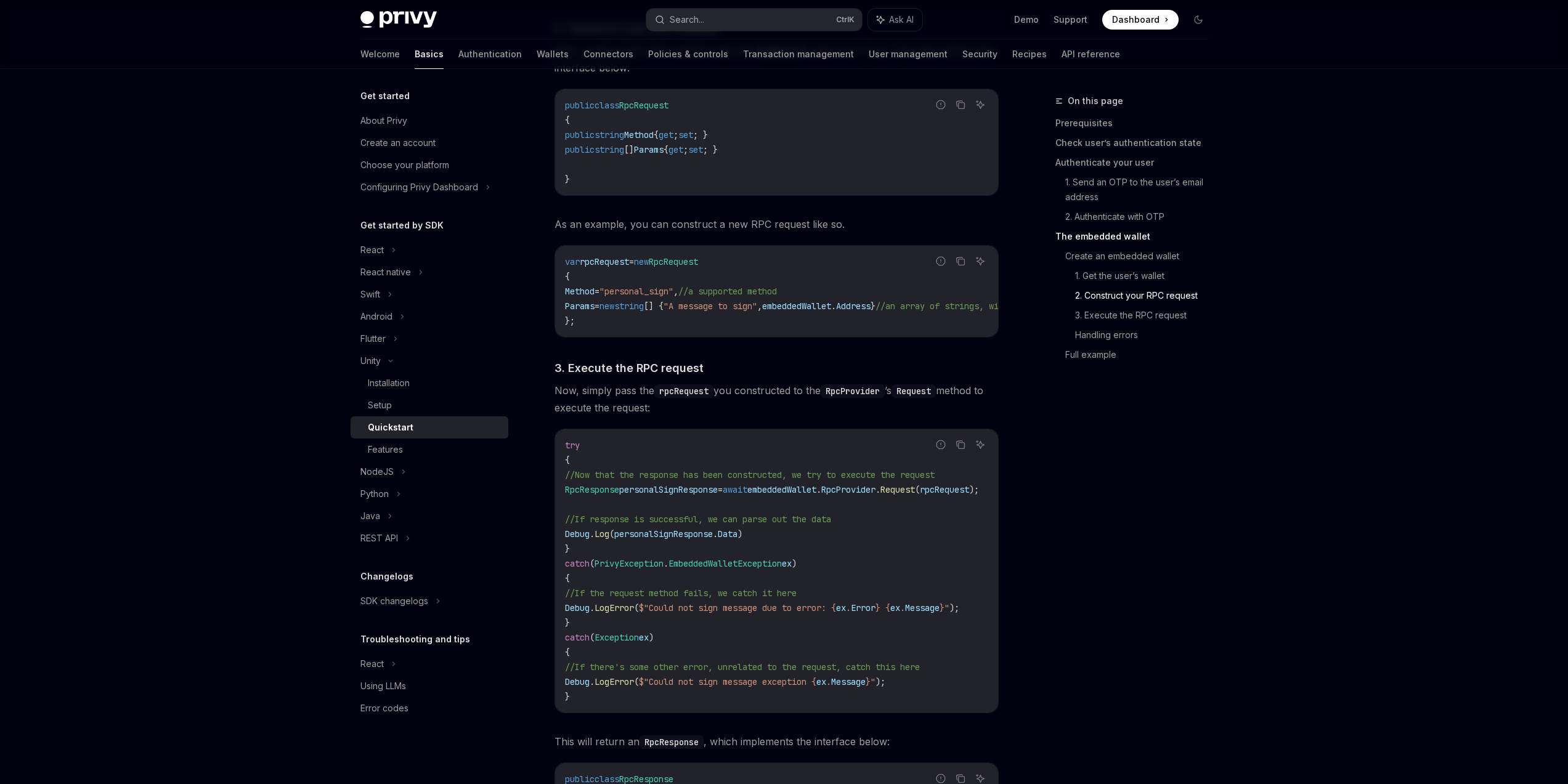
scroll to position [2332, 0]
drag, startPoint x: 746, startPoint y: 336, endPoint x: 715, endPoint y: 338, distance: 31.1
click at [715, 338] on div "var rpcRequest = new RpcRequest { Method = "personal_sign" , //a supported meth…" at bounding box center [777, 294] width 443 height 91
drag, startPoint x: 751, startPoint y: 332, endPoint x: 1080, endPoint y: 454, distance: 350.9
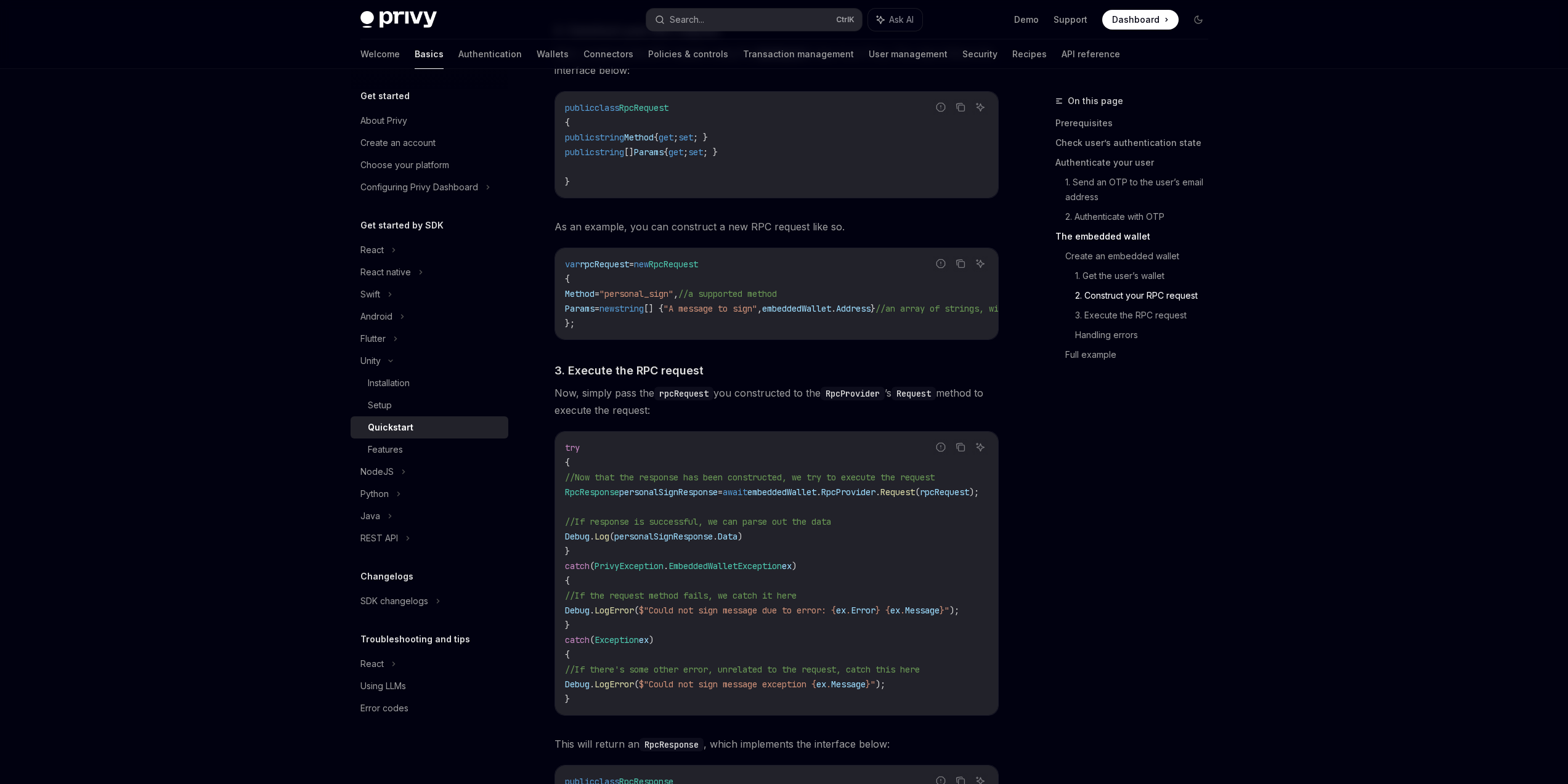
click at [1118, 518] on div "On this page Prerequisites Check user’s authentication state Authenticate your …" at bounding box center [1124, 438] width 187 height 690
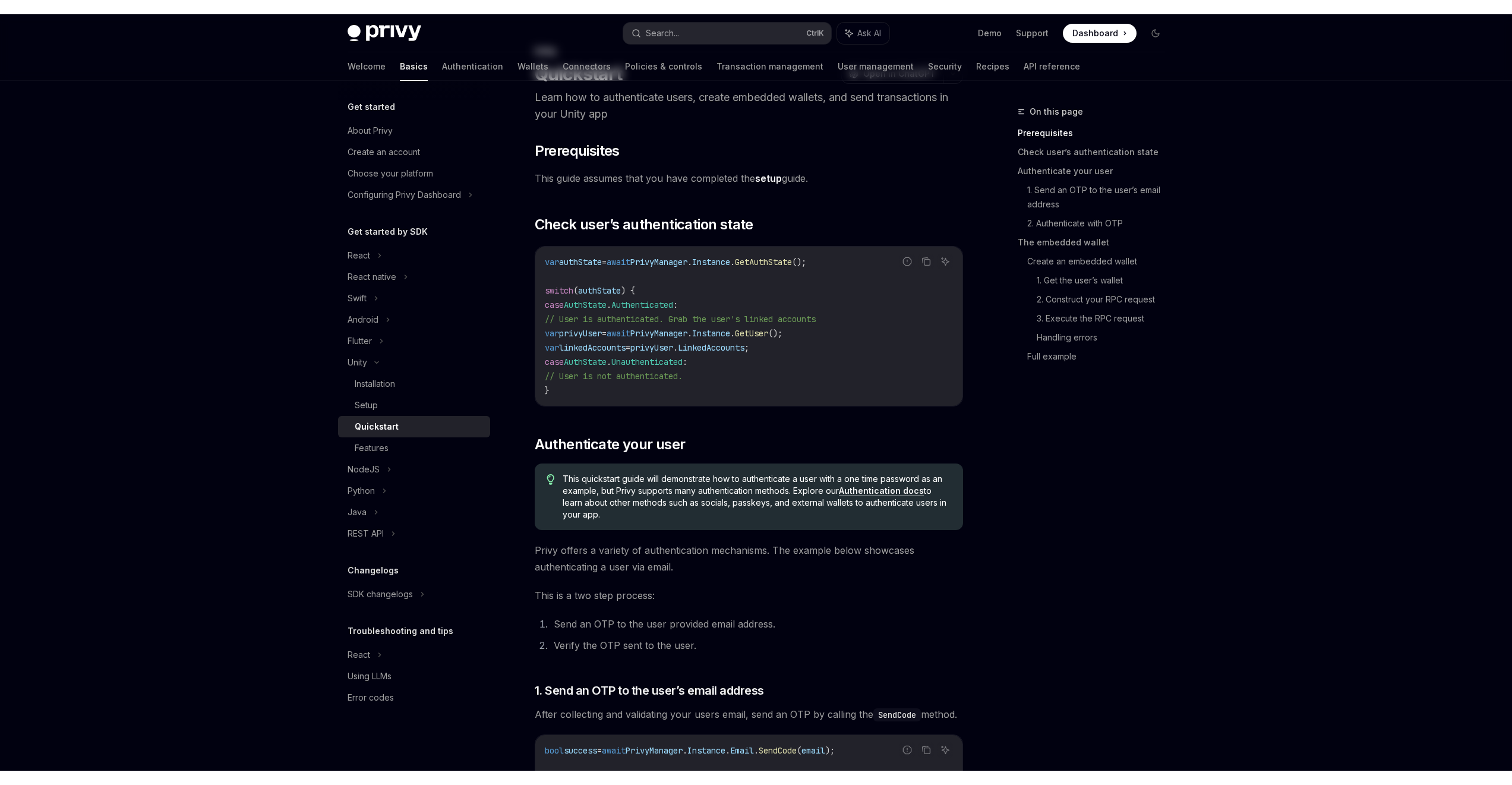
scroll to position [0, 0]
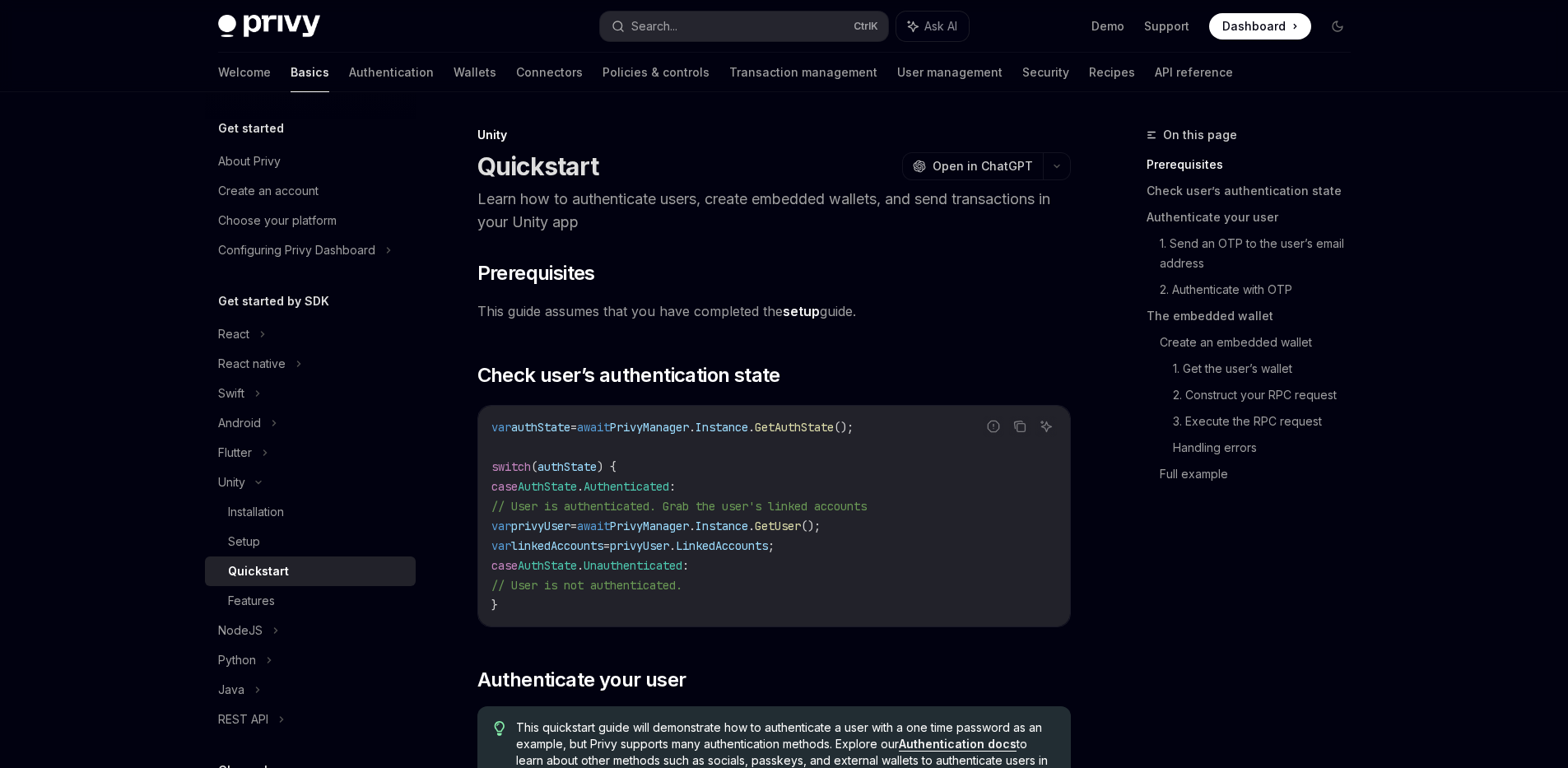
type textarea "*"
